Goal: Navigation & Orientation: Go to known website

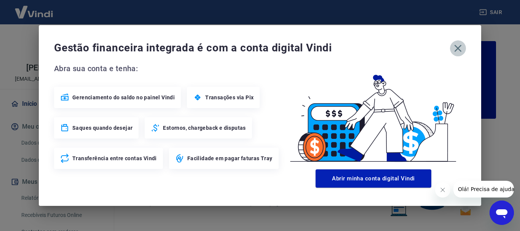
click at [461, 48] on icon "button" at bounding box center [458, 48] width 12 height 12
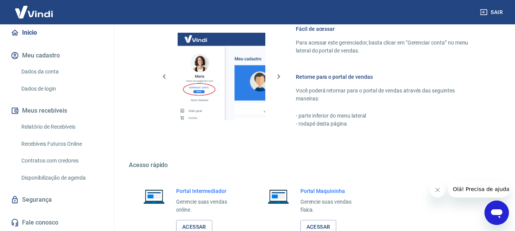
scroll to position [473, 0]
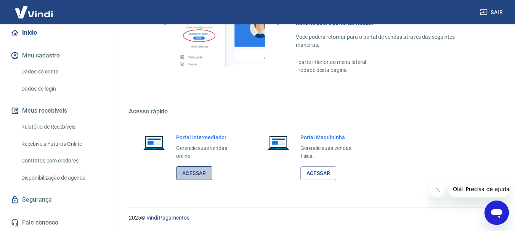
click at [181, 171] on link "Acessar" at bounding box center [194, 174] width 36 height 14
